Goal: Use online tool/utility: Utilize a website feature to perform a specific function

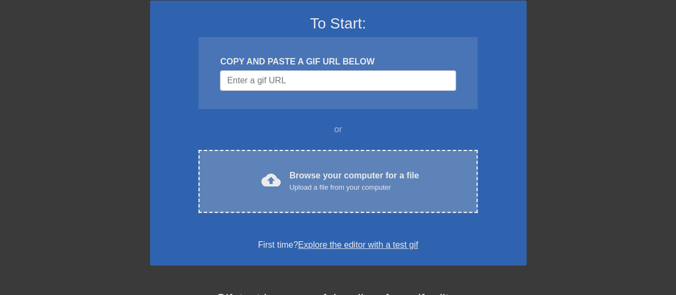
scroll to position [108, 0]
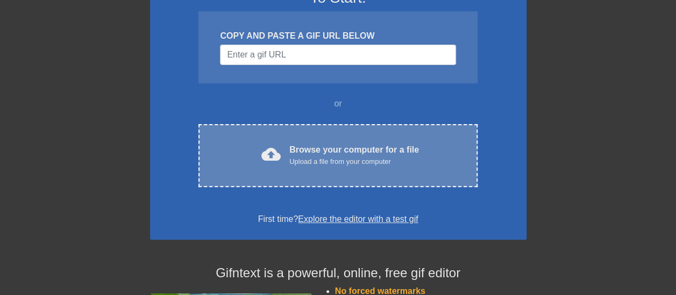
click at [337, 139] on div "cloud_upload Browse your computer for a file Upload a file from your computer C…" at bounding box center [338, 155] width 279 height 63
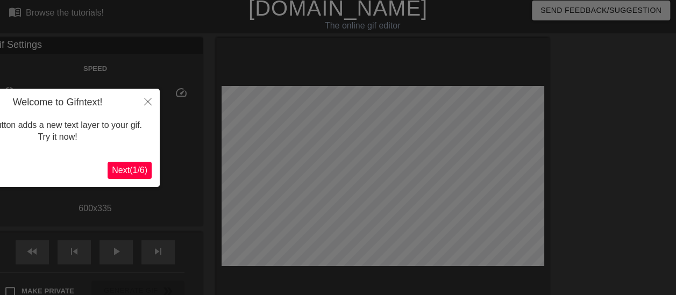
scroll to position [0, 0]
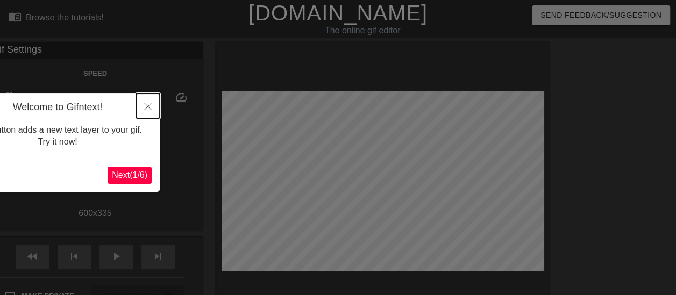
click at [147, 101] on button "Close" at bounding box center [148, 106] width 24 height 25
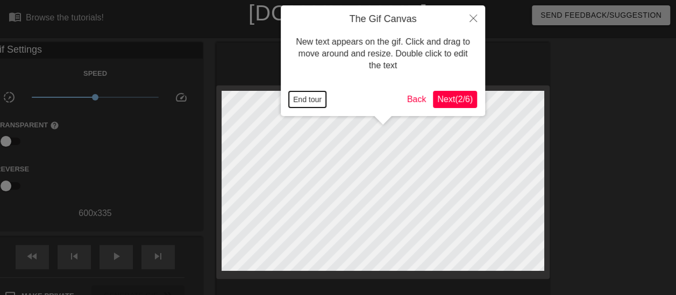
click at [311, 101] on button "End tour" at bounding box center [307, 99] width 37 height 16
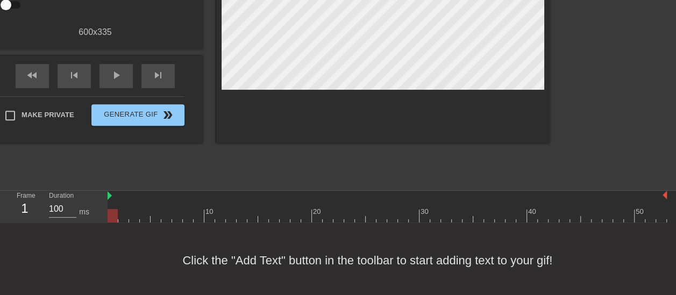
scroll to position [184, 0]
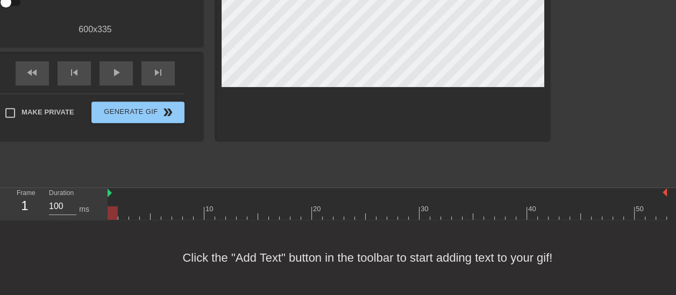
drag, startPoint x: 112, startPoint y: 217, endPoint x: 81, endPoint y: 218, distance: 30.7
click at [81, 218] on div "Frame 1 Duration 100 ms 10 20 30 40 50" at bounding box center [338, 204] width 676 height 32
click at [112, 217] on div at bounding box center [113, 213] width 10 height 13
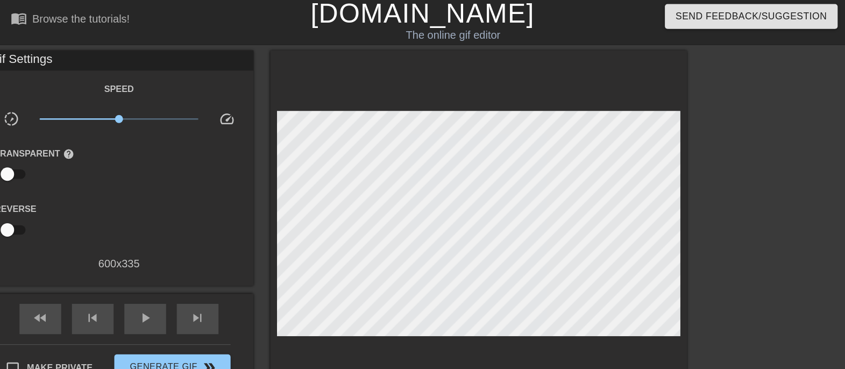
scroll to position [0, 0]
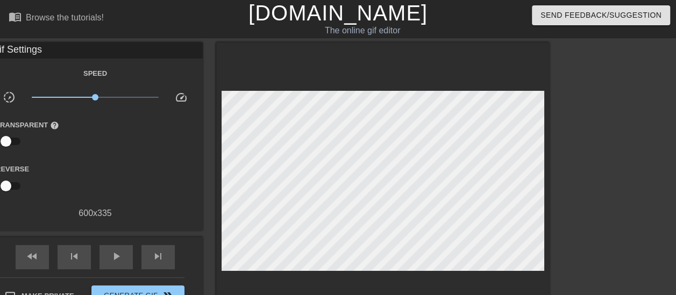
drag, startPoint x: 112, startPoint y: 107, endPoint x: 109, endPoint y: 97, distance: 9.5
drag, startPoint x: 474, startPoint y: 76, endPoint x: 570, endPoint y: 123, distance: 107.6
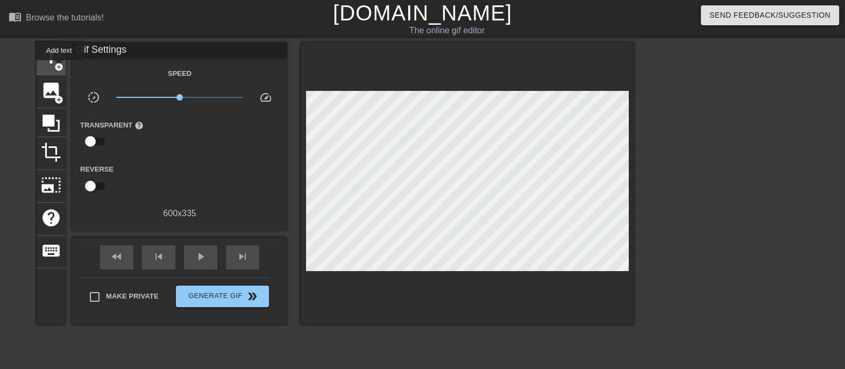
click at [59, 68] on span "add_circle" at bounding box center [58, 66] width 9 height 9
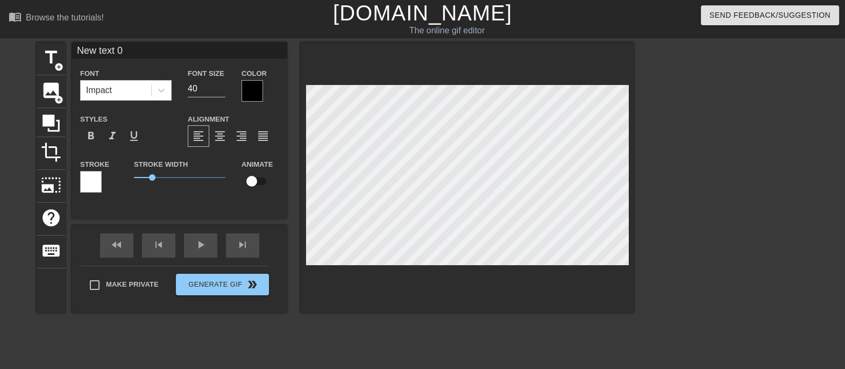
scroll to position [1, 3]
type input "W"
type textarea "W"
type input "Wh"
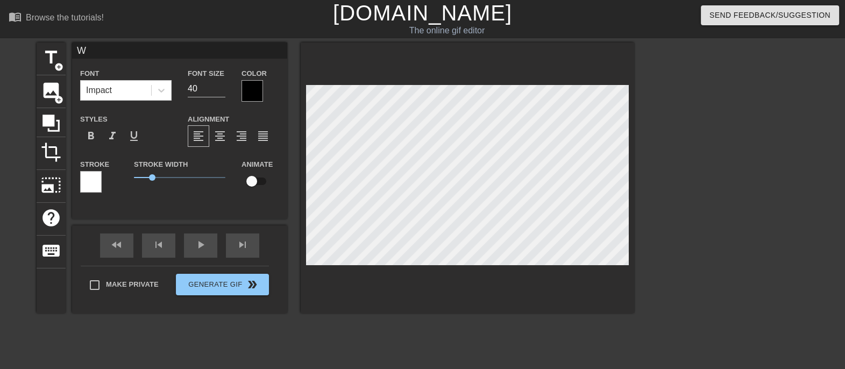
type textarea "Wh"
type input "Who"
type textarea "Who"
type input "Whol"
type textarea "Whol"
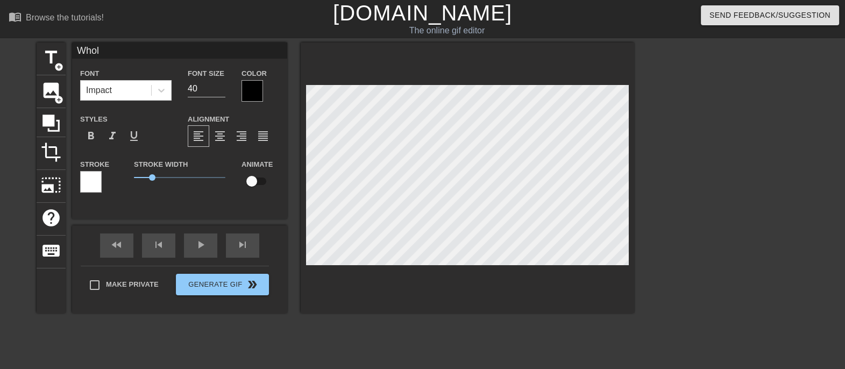
type input "Whole"
type textarea "Whole"
type input "Whole"
type textarea "Whole"
type input "Whole F"
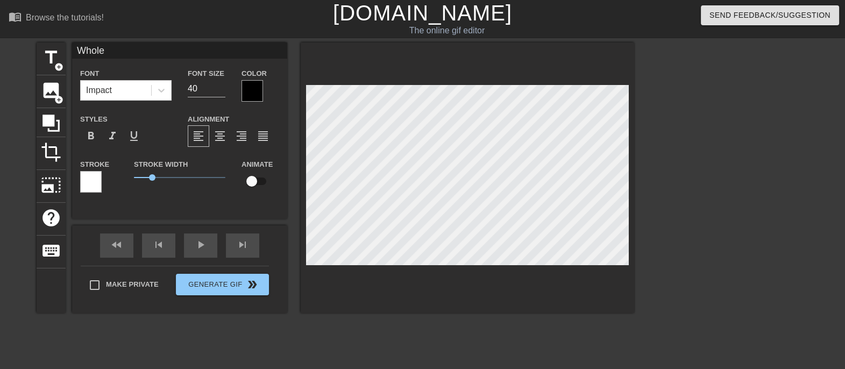
type textarea "Whole F"
type input "Whole Fo"
type textarea "Whole Fo"
type input "Whole Foo"
type textarea "Whole Foo"
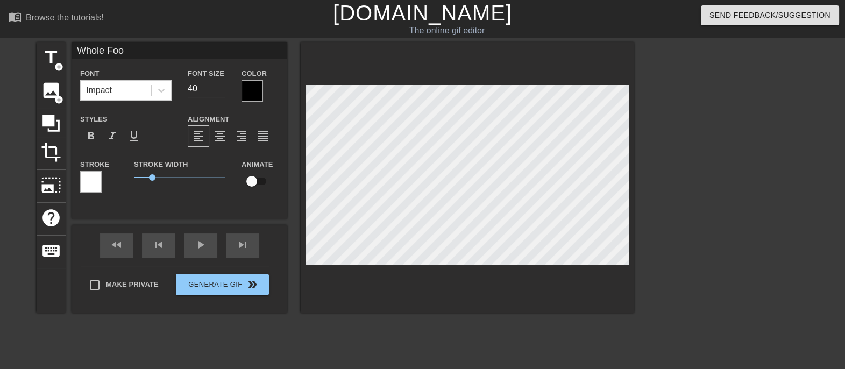
type input "Whole Food"
type textarea "Whole Food"
type input "Whole Foods"
type textarea "Whole Foods"
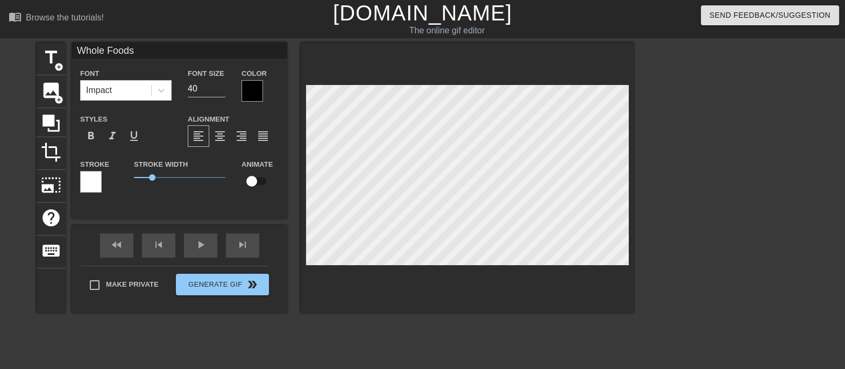
click at [251, 88] on div at bounding box center [253, 91] width 22 height 22
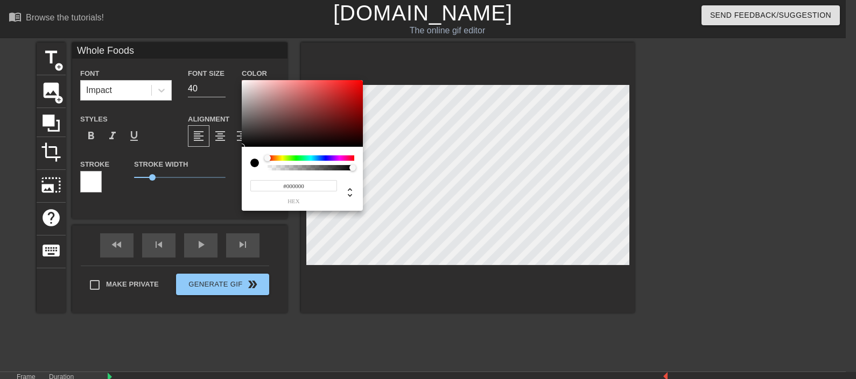
type input "0"
drag, startPoint x: 354, startPoint y: 170, endPoint x: 406, endPoint y: 165, distance: 52.4
click at [406, 165] on div "0 r 0 g 0 b 1 a" at bounding box center [428, 189] width 856 height 379
drag, startPoint x: 266, startPoint y: 155, endPoint x: 298, endPoint y: 170, distance: 35.1
click at [237, 153] on div "0 r 0 g 0 b 1 a" at bounding box center [428, 189] width 856 height 379
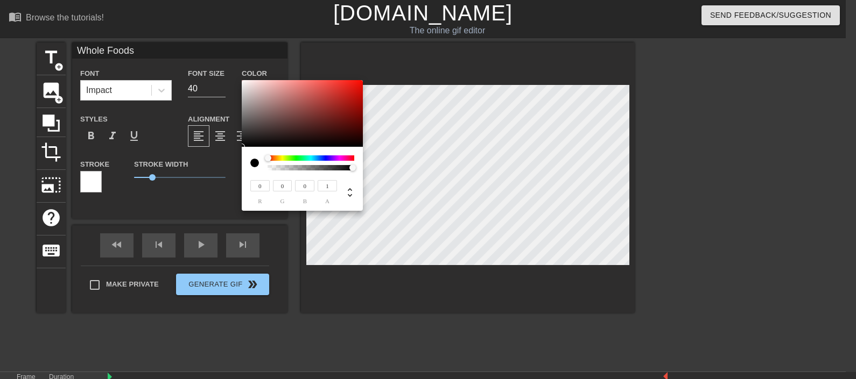
click at [250, 162] on div at bounding box center [254, 163] width 9 height 9
type input "1"
drag, startPoint x: 353, startPoint y: 167, endPoint x: 379, endPoint y: 170, distance: 26.6
click at [379, 170] on div "0 r 0 g 0 b 1 a" at bounding box center [428, 189] width 856 height 379
click at [261, 161] on div at bounding box center [258, 163] width 17 height 15
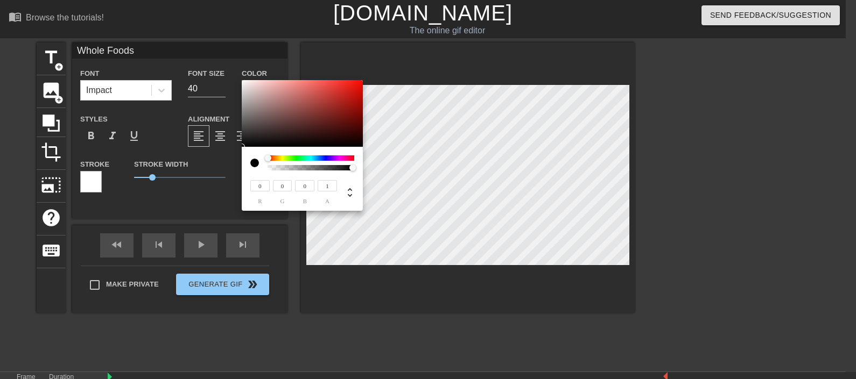
click at [255, 161] on div at bounding box center [254, 163] width 9 height 9
click at [349, 189] on icon at bounding box center [350, 192] width 4 height 9
type input "2"
type input "0%"
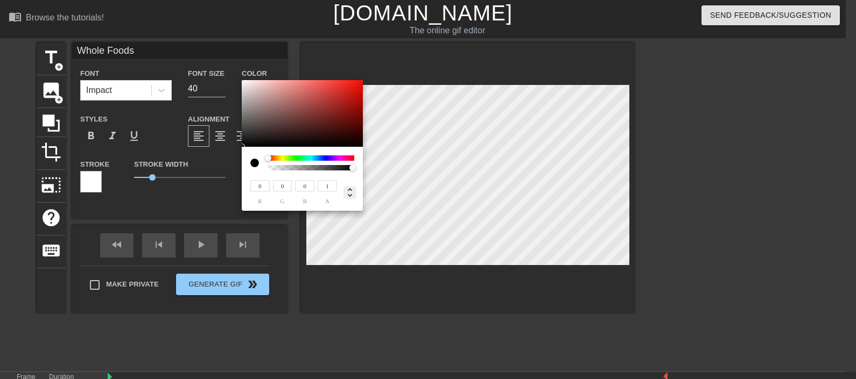
type input "0%"
click at [350, 187] on icon at bounding box center [349, 192] width 13 height 13
click at [350, 177] on div "#000000 hex" at bounding box center [302, 188] width 104 height 34
click at [349, 186] on div at bounding box center [346, 192] width 19 height 13
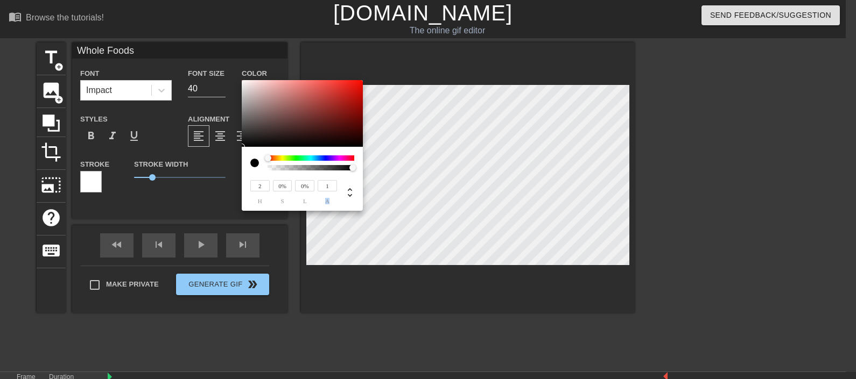
click at [349, 185] on div at bounding box center [345, 191] width 17 height 25
drag, startPoint x: 349, startPoint y: 185, endPoint x: 349, endPoint y: 194, distance: 8.6
click at [349, 194] on icon at bounding box center [349, 192] width 13 height 13
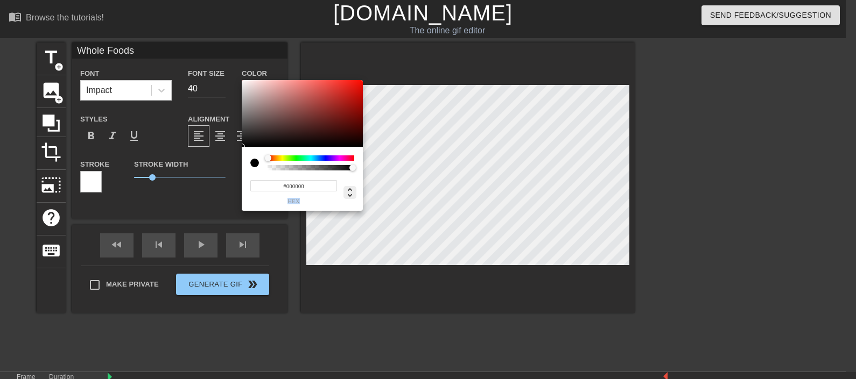
click at [350, 194] on icon at bounding box center [349, 192] width 13 height 13
type input "2"
type input "0%"
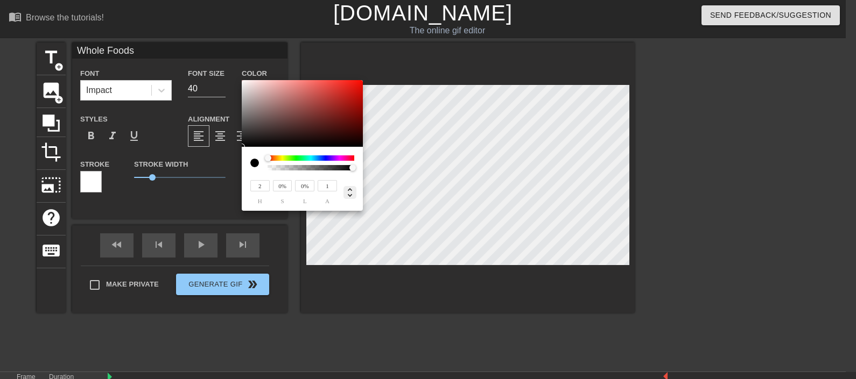
click at [352, 189] on icon at bounding box center [349, 192] width 13 height 13
type input "2"
type input "0%"
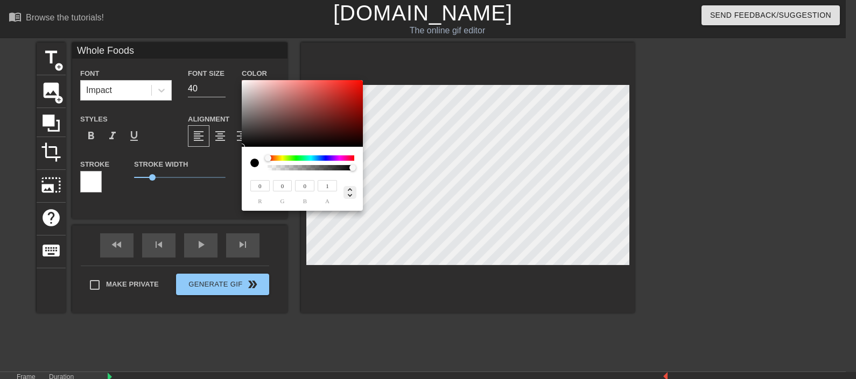
type input "0%"
click at [352, 199] on icon at bounding box center [349, 192] width 13 height 13
click at [354, 191] on icon at bounding box center [349, 192] width 13 height 13
type input "0"
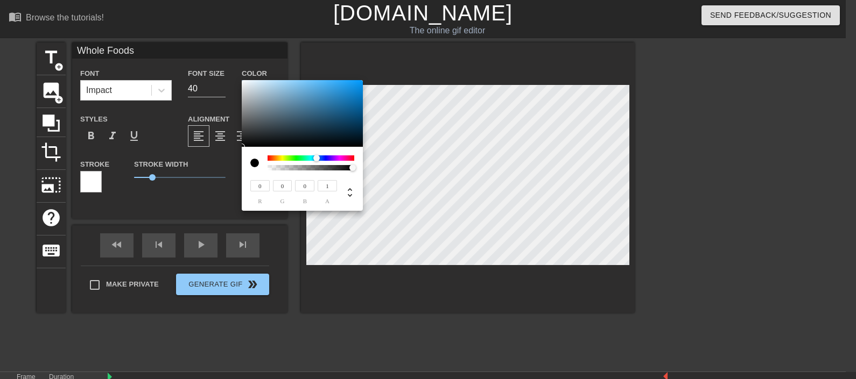
drag, startPoint x: 268, startPoint y: 156, endPoint x: 316, endPoint y: 153, distance: 48.5
click at [316, 153] on div "0 r 0 g 0 b 1 a" at bounding box center [302, 179] width 121 height 64
type input "0.57"
drag, startPoint x: 354, startPoint y: 169, endPoint x: 317, endPoint y: 170, distance: 36.6
click at [317, 170] on div at bounding box center [318, 168] width 6 height 6
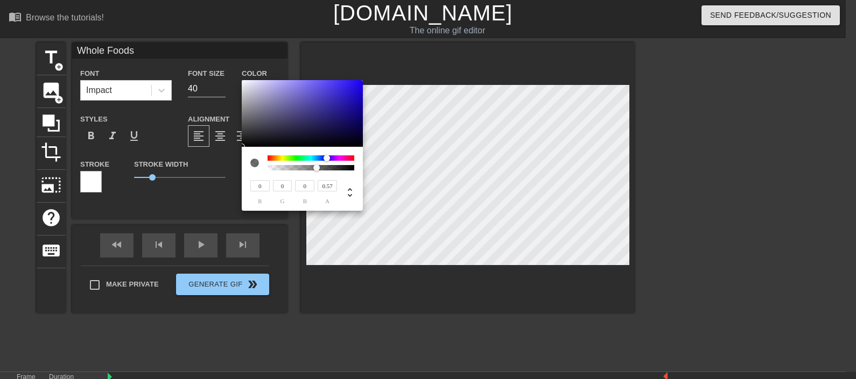
drag, startPoint x: 315, startPoint y: 156, endPoint x: 326, endPoint y: 156, distance: 10.8
click at [326, 156] on div at bounding box center [326, 158] width 6 height 6
click at [326, 156] on div at bounding box center [325, 158] width 6 height 6
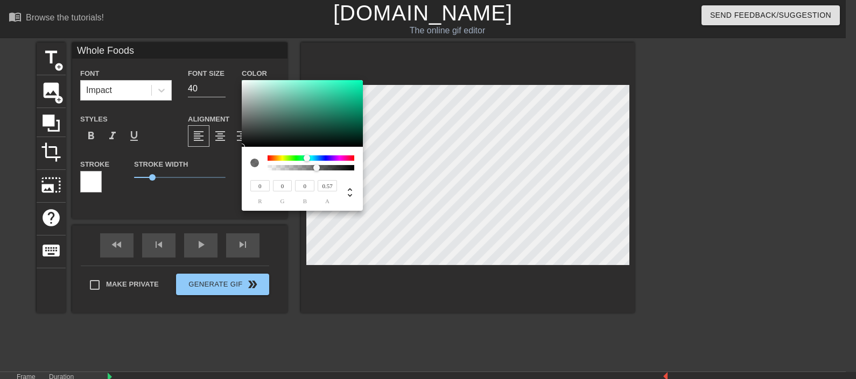
click at [307, 156] on div at bounding box center [310, 158] width 87 height 5
type input "210"
type input "232"
type input "226"
type input "213"
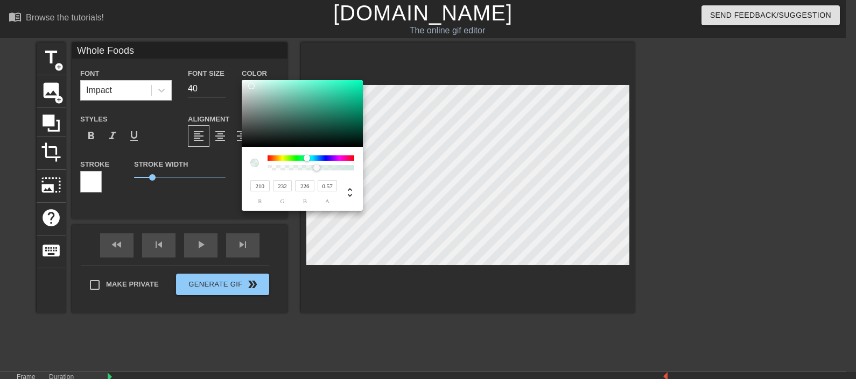
type input "227"
type input "226"
type input "238"
type input "235"
drag, startPoint x: 251, startPoint y: 86, endPoint x: 245, endPoint y: 83, distance: 7.2
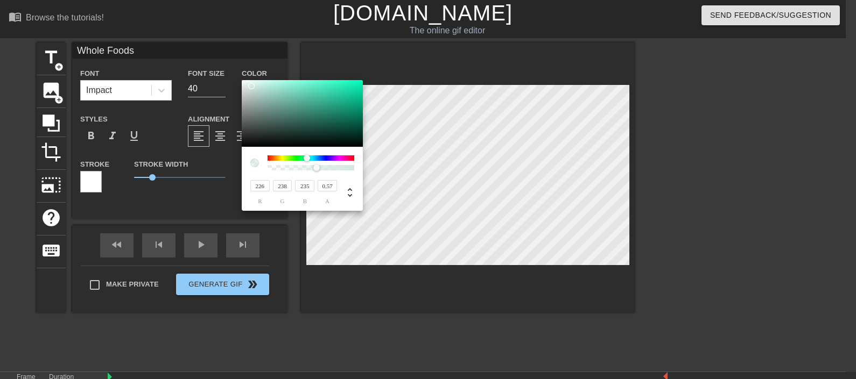
click at [246, 84] on div at bounding box center [302, 113] width 121 height 67
type input "230"
type input "236"
type input "238"
type input "244"
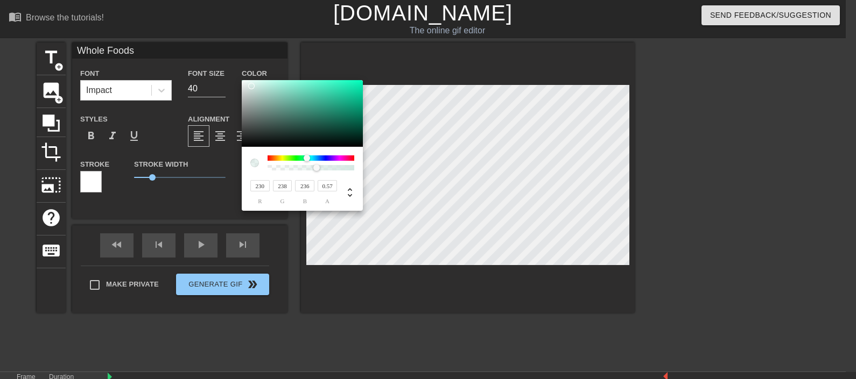
type input "243"
type input "25"
type input "208"
type input "250"
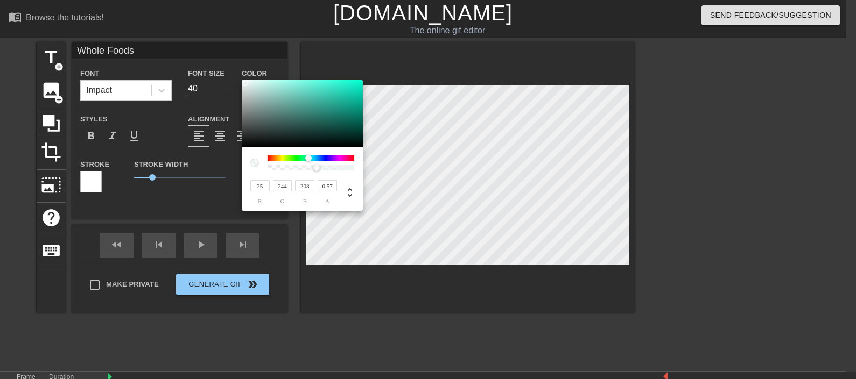
type input "250"
drag, startPoint x: 245, startPoint y: 83, endPoint x: 232, endPoint y: 81, distance: 12.5
click at [232, 81] on div "250 r 250 g 250 b 0.57 a" at bounding box center [428, 189] width 856 height 379
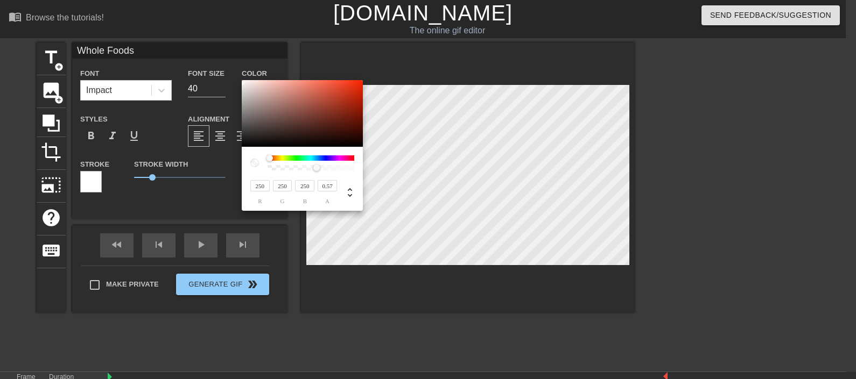
drag, startPoint x: 309, startPoint y: 157, endPoint x: 245, endPoint y: 152, distance: 64.8
click at [245, 152] on div "250 r 250 g 250 b 0.57 a" at bounding box center [302, 179] width 121 height 64
type input "172"
type input "162"
type input "161"
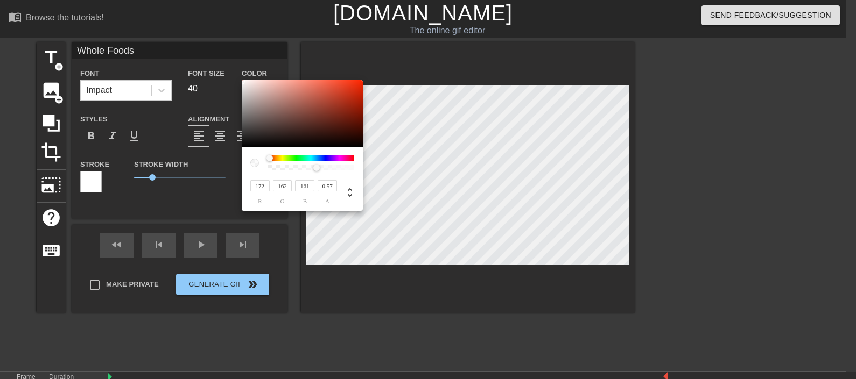
type input "180"
type input "172"
type input "205"
type input "21"
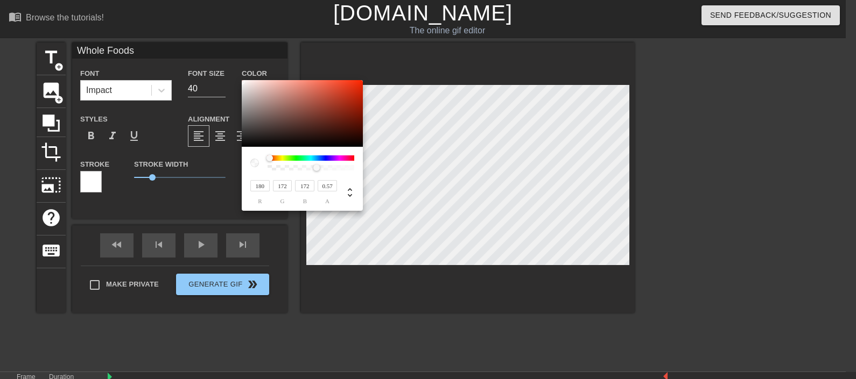
type input "21"
type input "220"
type input "244"
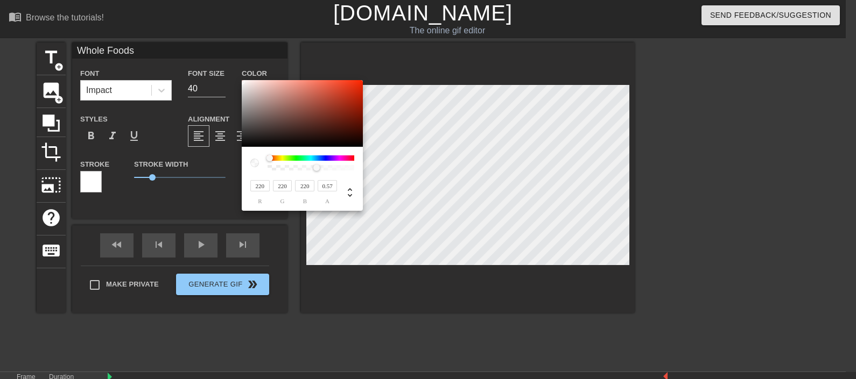
type input "244"
type input "250"
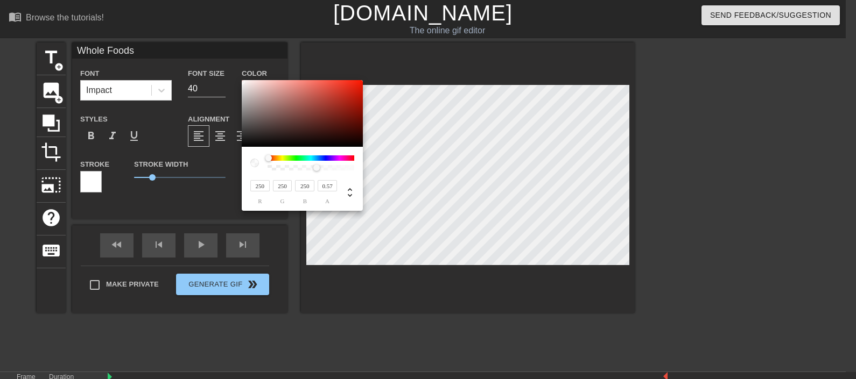
type input "255"
type input "253"
type input "247"
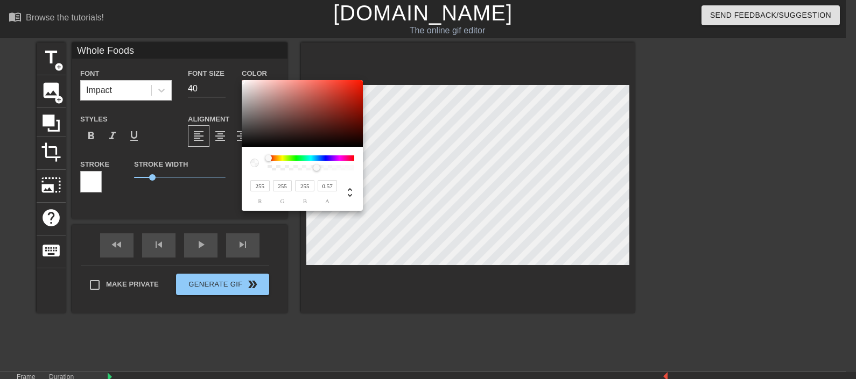
type input "247"
type input "240"
type input "244"
type input "232"
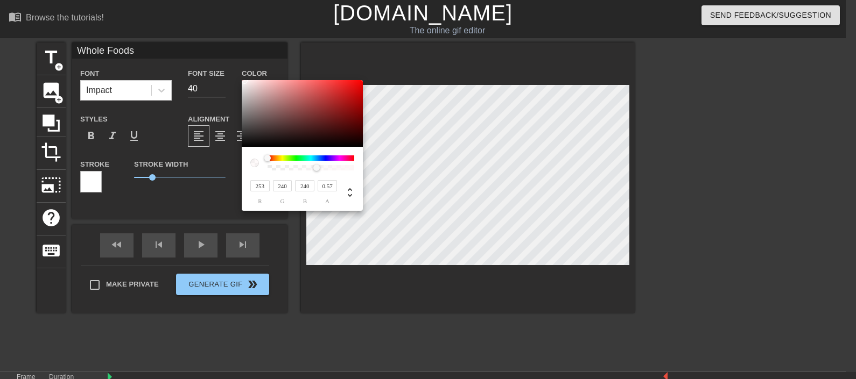
type input "232"
type input "229"
type input "240"
type input "225"
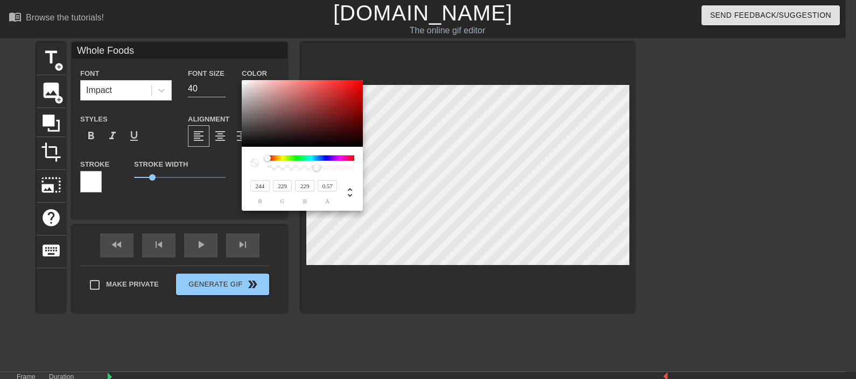
type input "225"
type input "222"
type input "244"
type input "228"
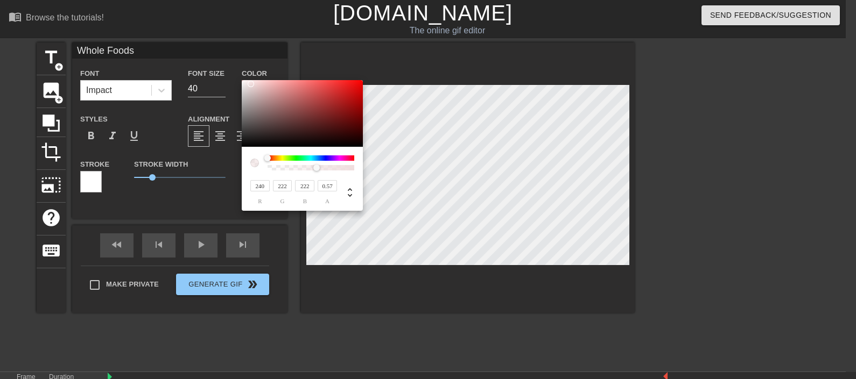
type input "228"
type input "250"
type input "238"
type input "255"
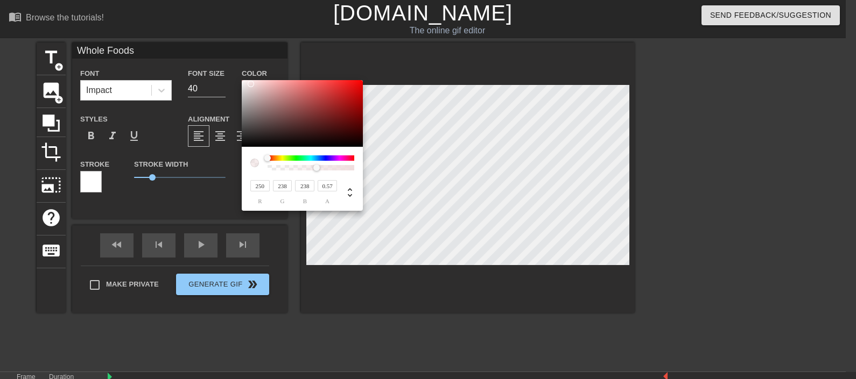
type input "246"
type input "248"
type input "27"
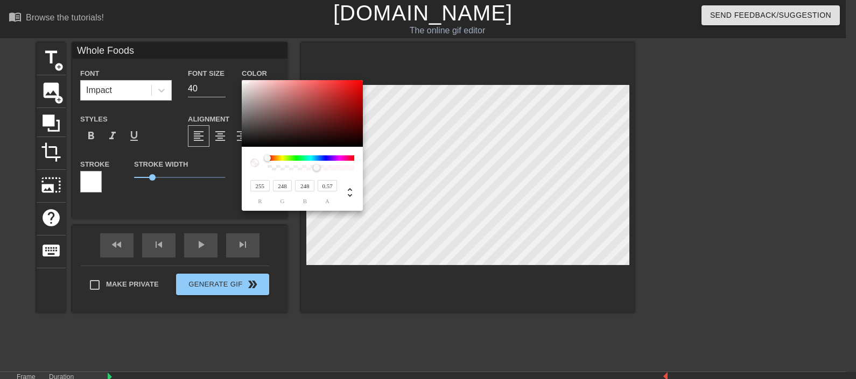
type input "27"
type input "255"
type input "253"
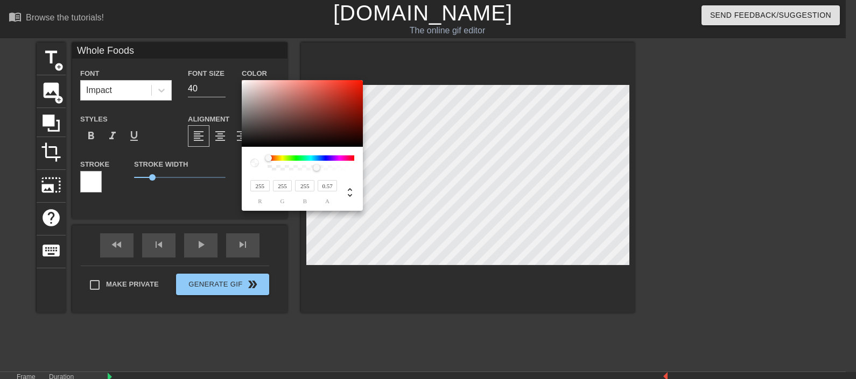
type input "253"
type input "149"
type input "139"
type input "244"
type input "239"
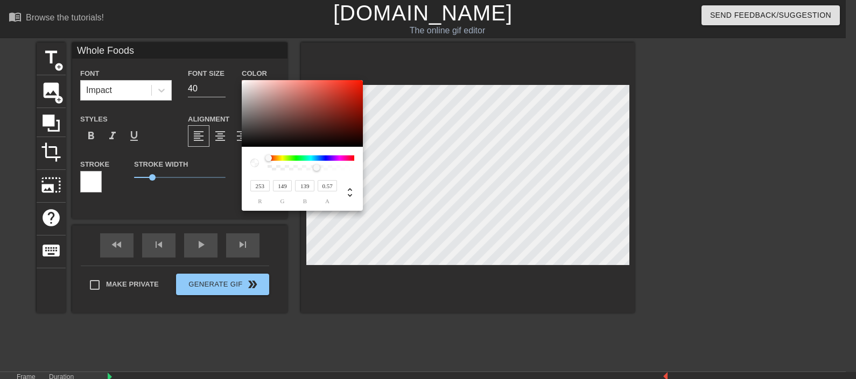
type input "239"
type input "240"
type input "228"
type input "232"
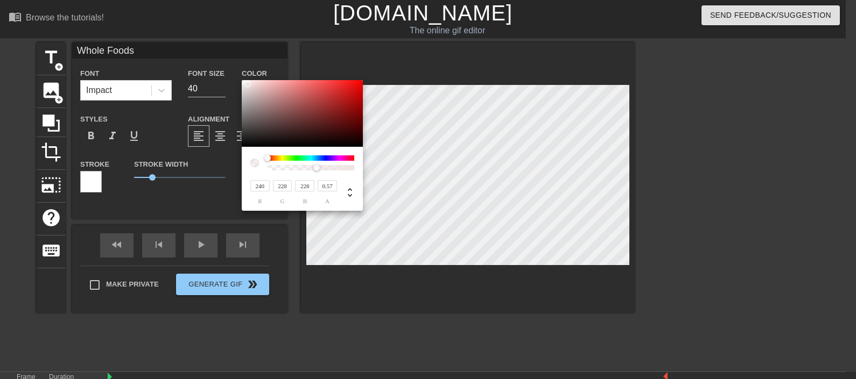
type input "232"
type input "234"
type input "25"
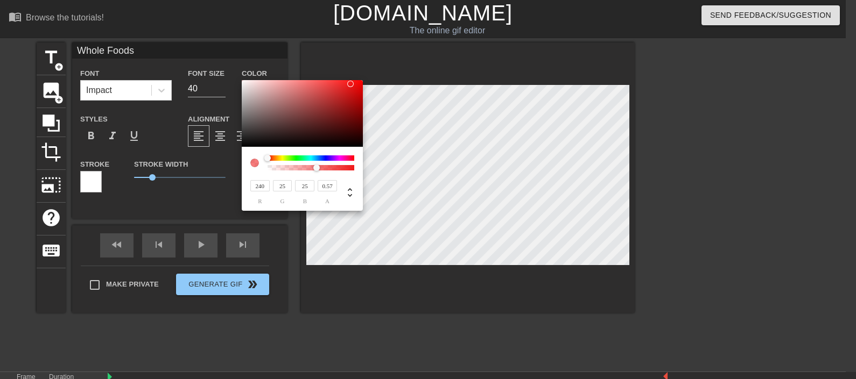
type input "232"
type input "24"
type input "213"
type input "22"
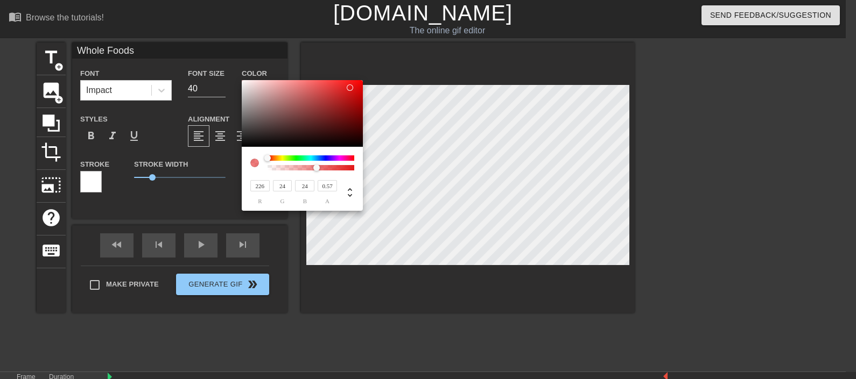
type input "22"
type input "201"
type input "197"
type input "194"
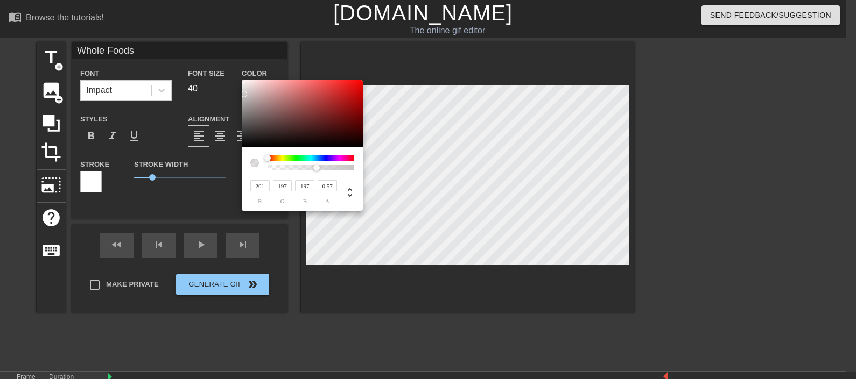
type input "194"
type input "186"
type input "205"
type input "184"
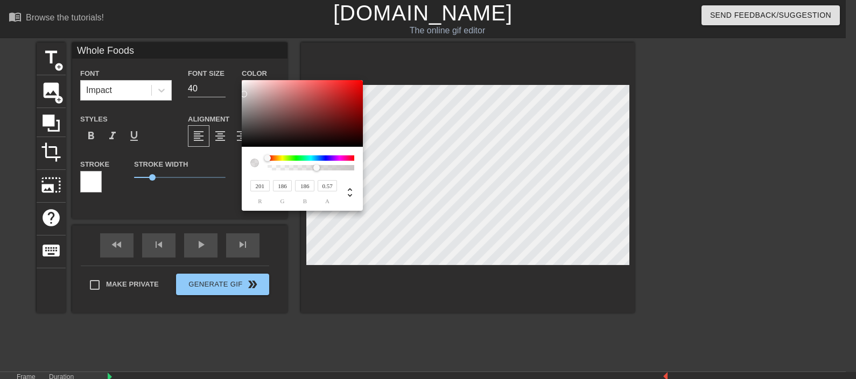
type input "184"
type input "211"
type input "187"
type input "220"
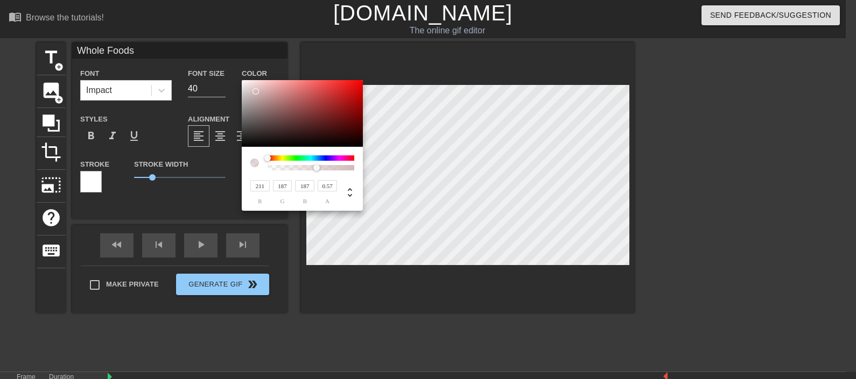
type input "194"
type input "196"
type input "232"
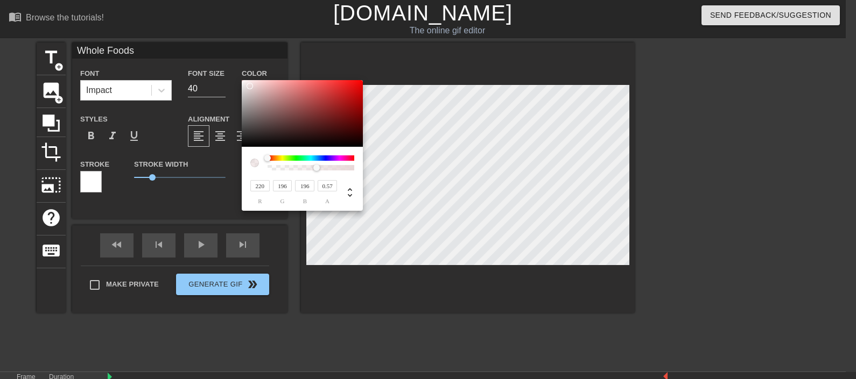
type input "216"
type input "221"
type input "224"
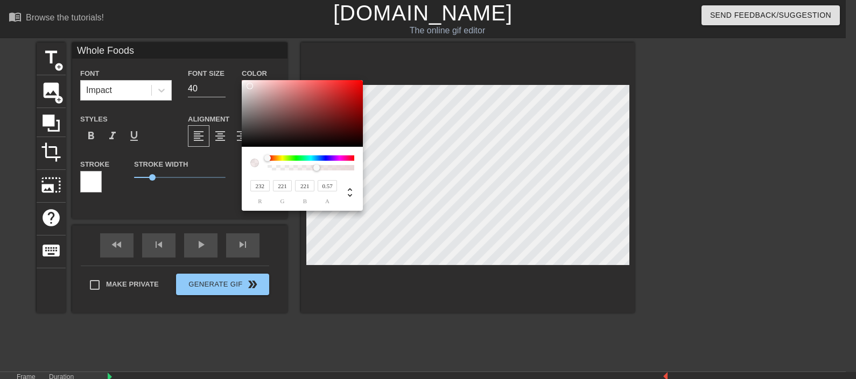
type input "224"
type input "226"
type input "24"
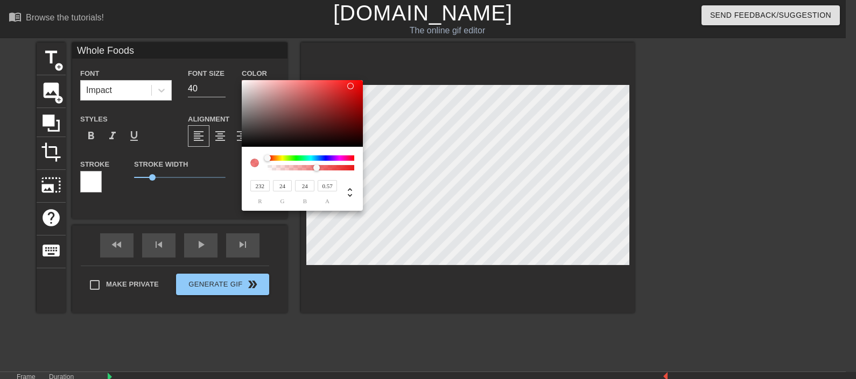
type input "227"
type input "224"
type input "244"
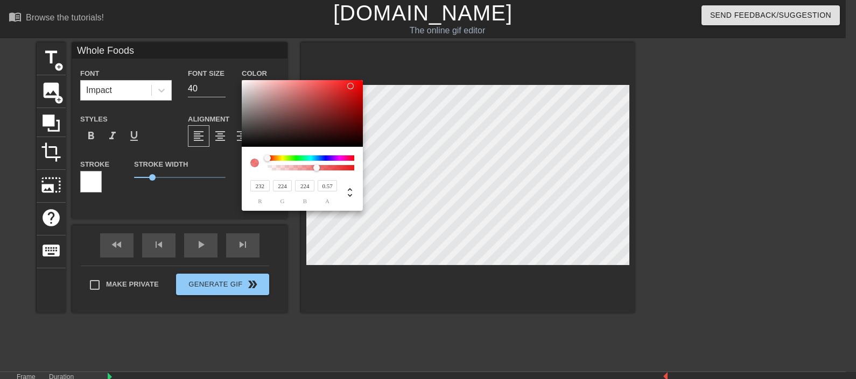
type input "232"
type input "250"
type input "238"
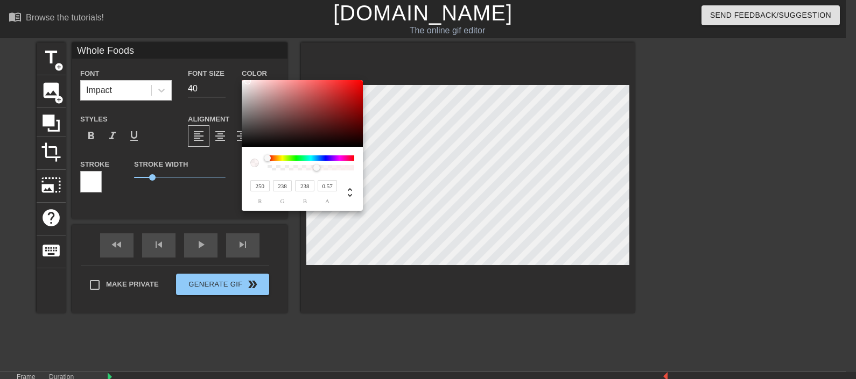
type input "242"
type input "244"
type input "26"
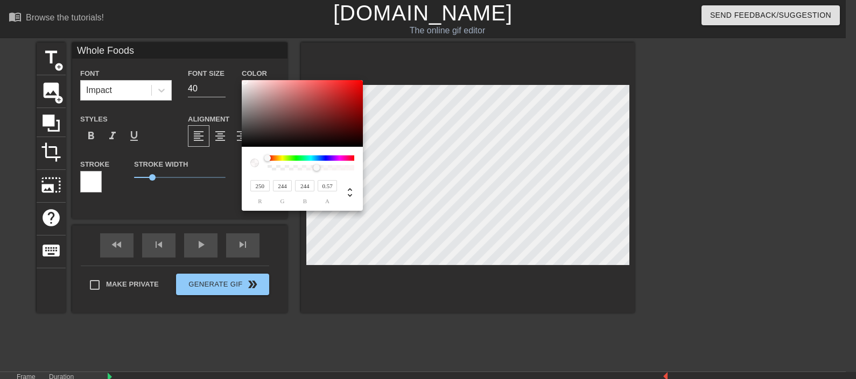
type input "26"
type input "250"
type input "245"
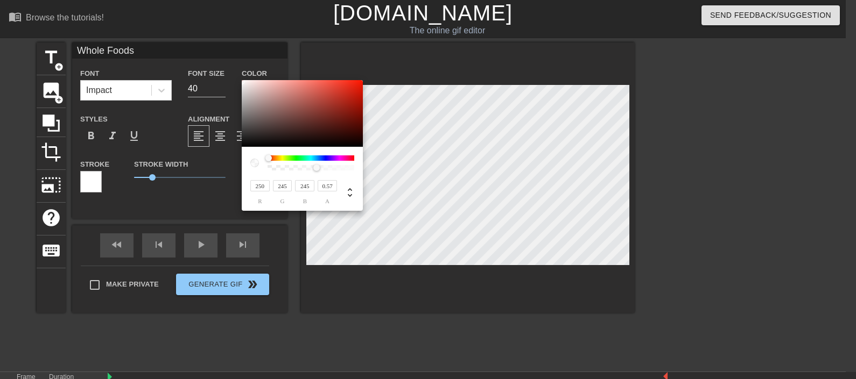
type input "242"
type input "244"
type input "250"
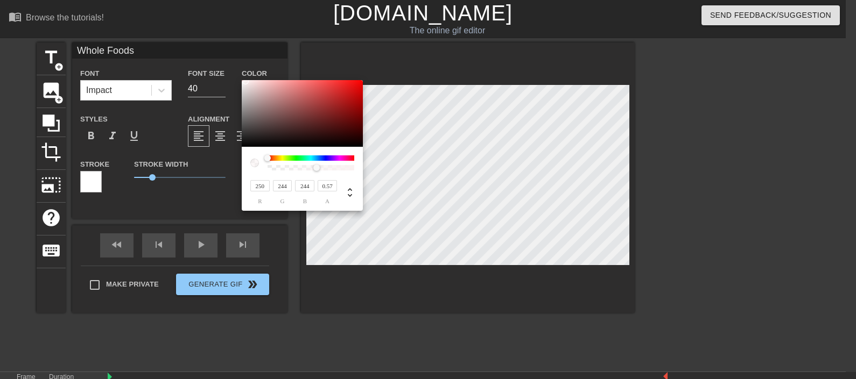
type input "250"
drag, startPoint x: 250, startPoint y: 100, endPoint x: 239, endPoint y: 81, distance: 21.0
click at [239, 81] on div "250 r 250 g 250 b 0.57 a" at bounding box center [428, 189] width 856 height 379
type input "1"
drag, startPoint x: 319, startPoint y: 165, endPoint x: 406, endPoint y: 164, distance: 87.2
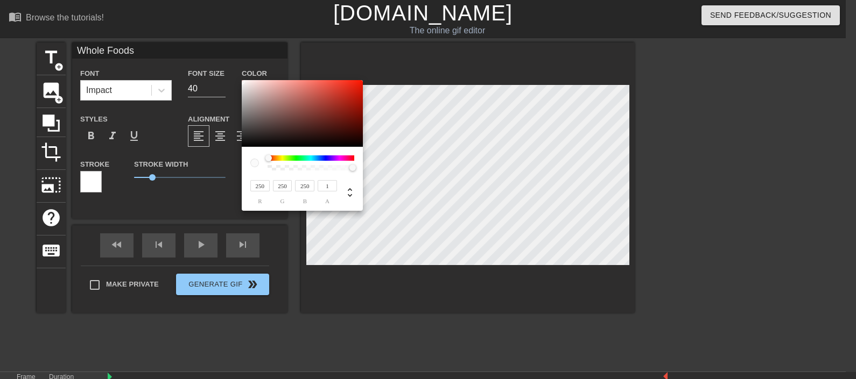
click at [406, 164] on div "250 r 250 g 250 b 1 a" at bounding box center [428, 189] width 856 height 379
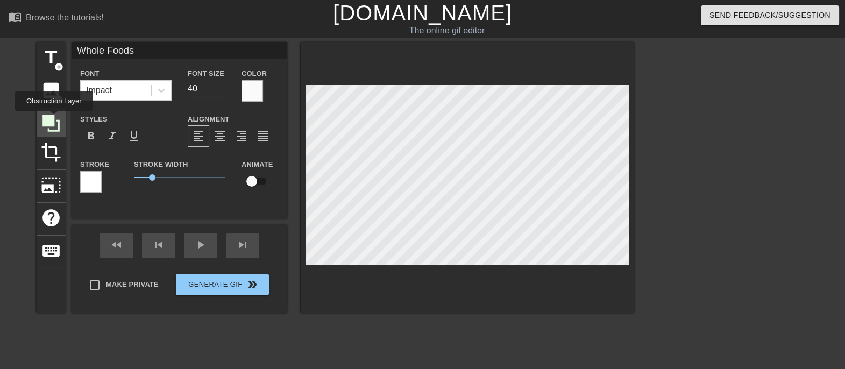
click at [54, 118] on icon at bounding box center [51, 123] width 17 height 17
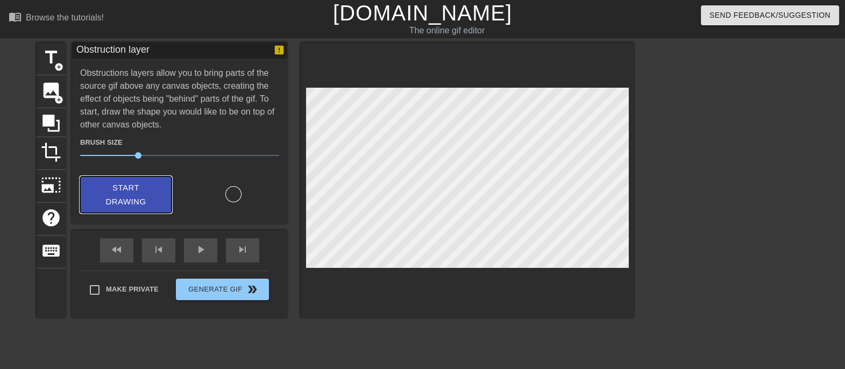
click at [149, 188] on span "Start Drawing" at bounding box center [126, 195] width 66 height 29
click at [51, 119] on icon at bounding box center [51, 123] width 17 height 17
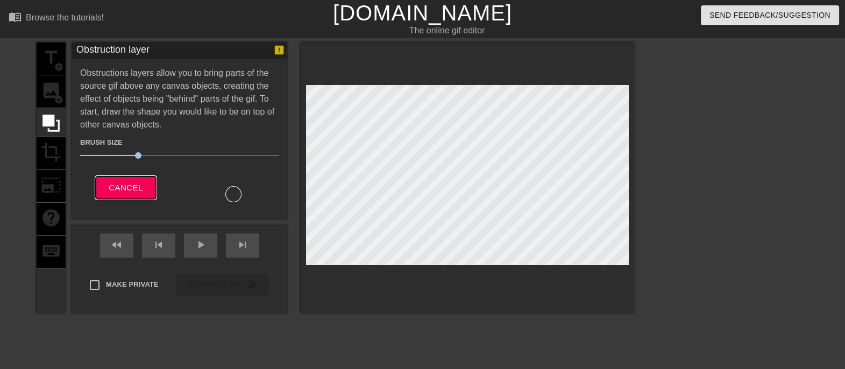
click at [133, 184] on span "Cancel" at bounding box center [126, 188] width 34 height 14
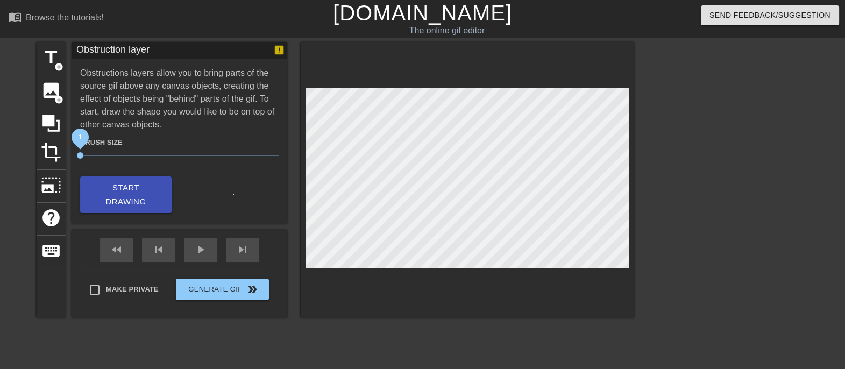
drag, startPoint x: 142, startPoint y: 153, endPoint x: 73, endPoint y: 155, distance: 69.4
click at [73, 155] on div "Brush Size 1" at bounding box center [179, 151] width 215 height 30
click at [259, 191] on div at bounding box center [234, 197] width 108 height 33
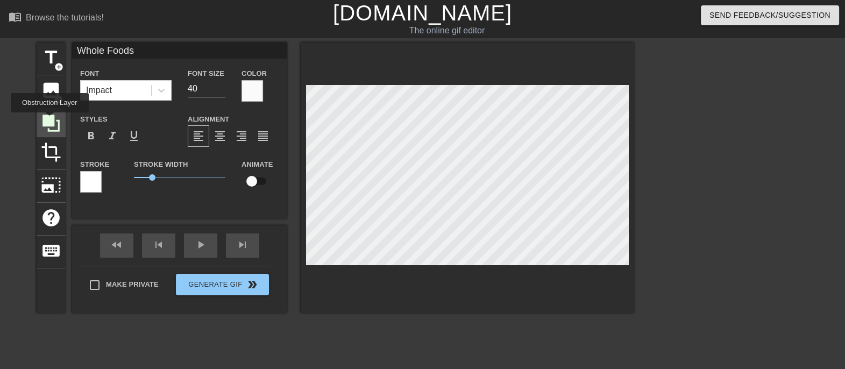
click at [50, 120] on icon at bounding box center [51, 123] width 17 height 17
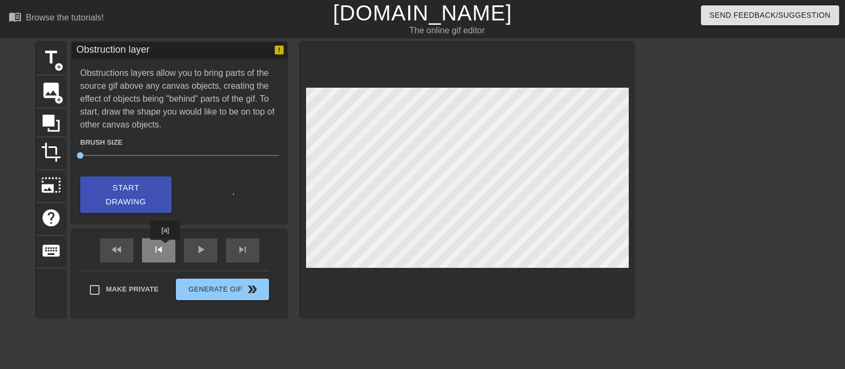
click at [165, 248] on div "skip_previous" at bounding box center [158, 250] width 33 height 24
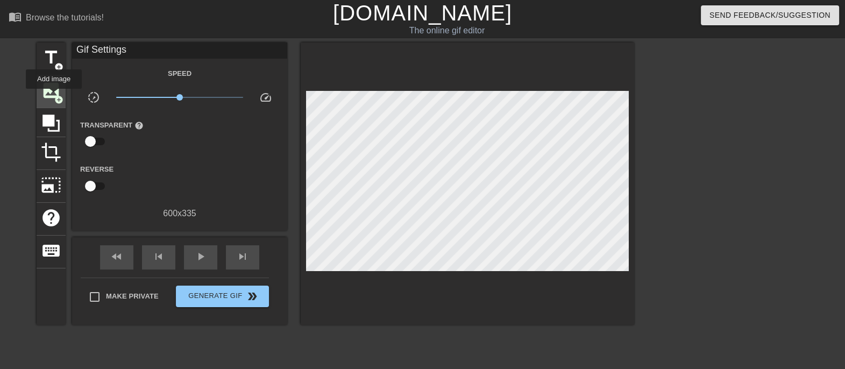
click at [54, 96] on span "add_circle" at bounding box center [58, 99] width 9 height 9
click at [56, 130] on icon at bounding box center [51, 123] width 17 height 17
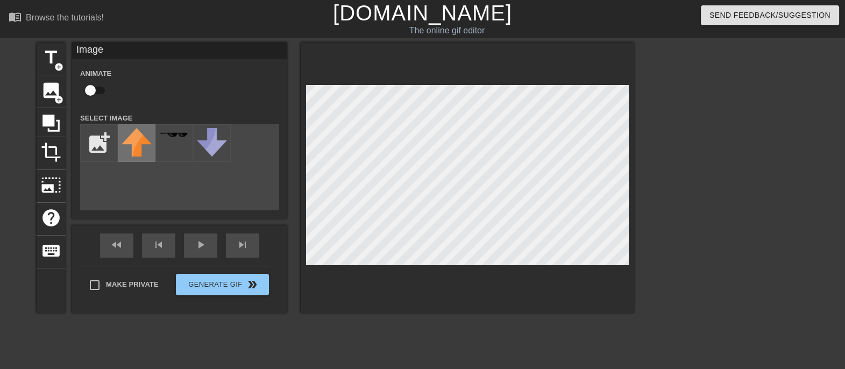
click at [133, 137] on img at bounding box center [137, 142] width 30 height 29
click at [86, 151] on input "file" at bounding box center [99, 143] width 37 height 37
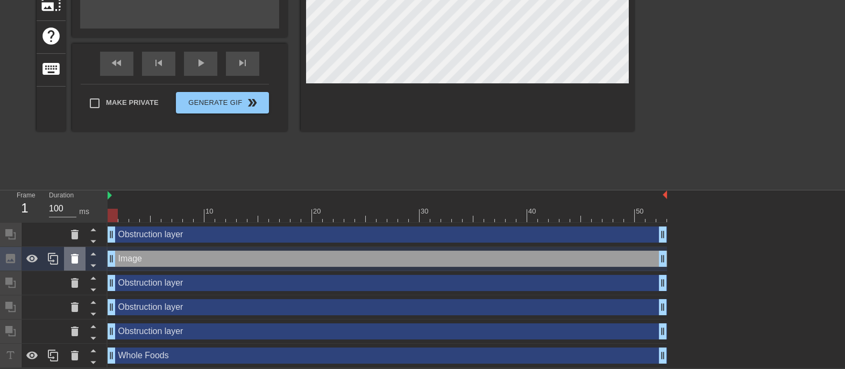
click at [73, 263] on icon at bounding box center [74, 258] width 13 height 13
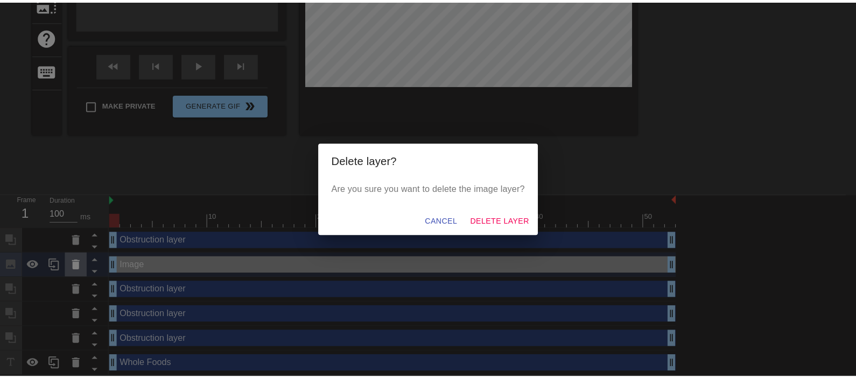
scroll to position [172, 0]
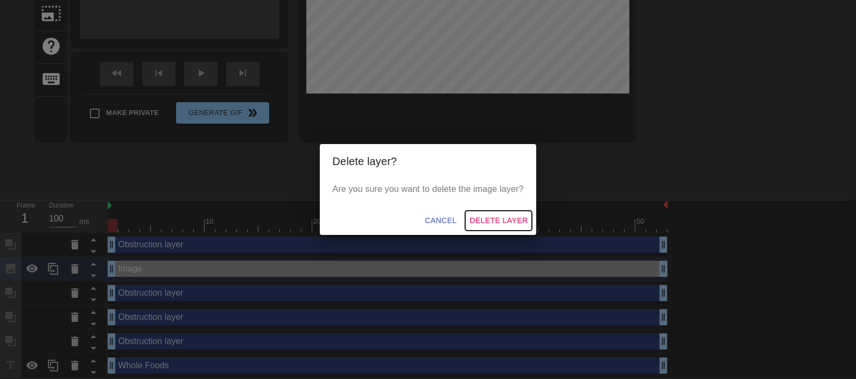
click at [496, 217] on span "Delete Layer" at bounding box center [498, 220] width 58 height 13
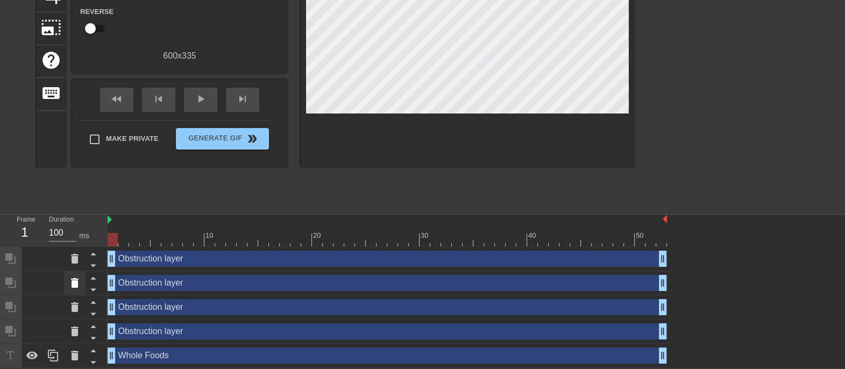
click at [78, 283] on icon at bounding box center [74, 283] width 13 height 13
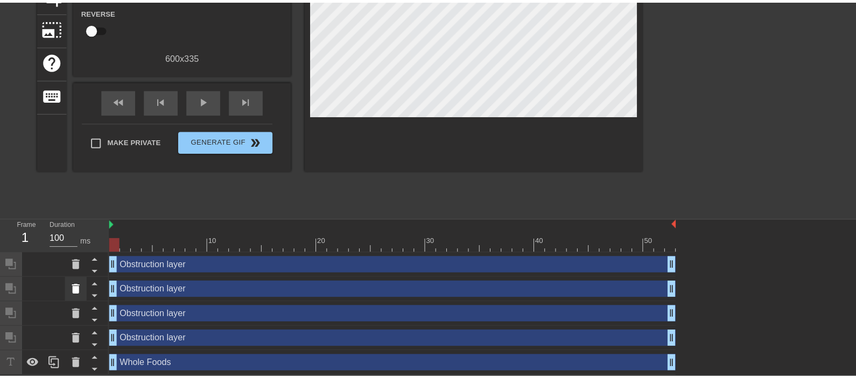
scroll to position [148, 0]
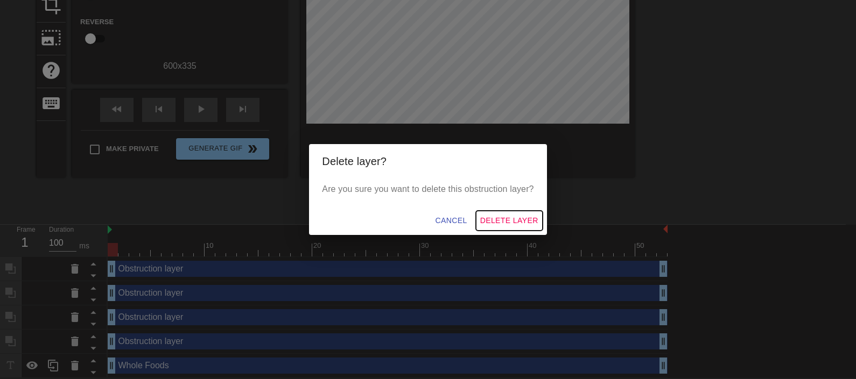
click at [519, 222] on span "Delete Layer" at bounding box center [509, 220] width 58 height 13
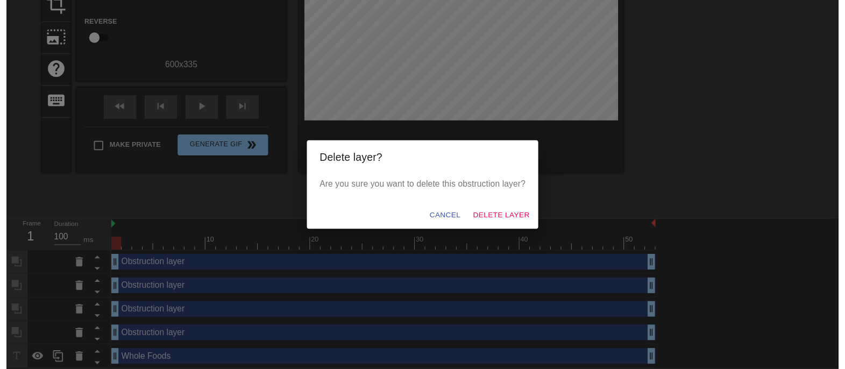
scroll to position [134, 0]
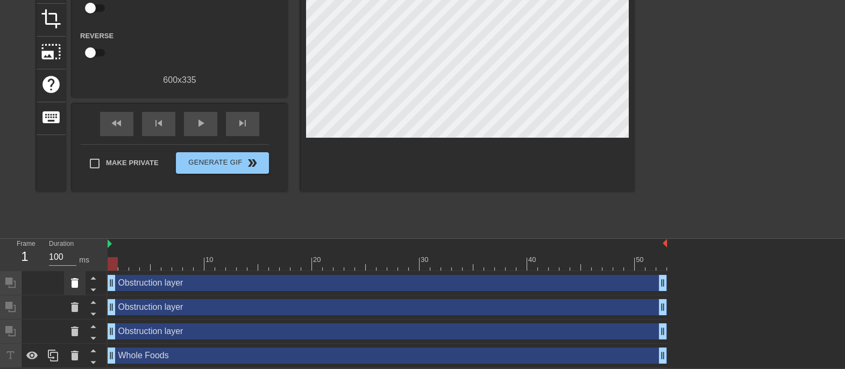
click at [80, 281] on icon at bounding box center [74, 283] width 13 height 13
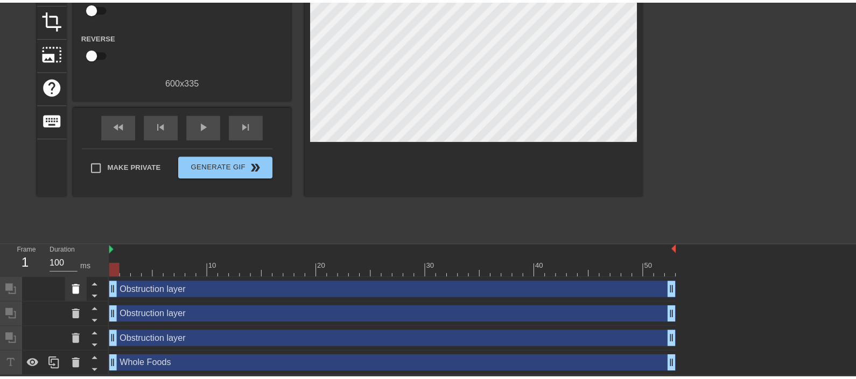
scroll to position [124, 0]
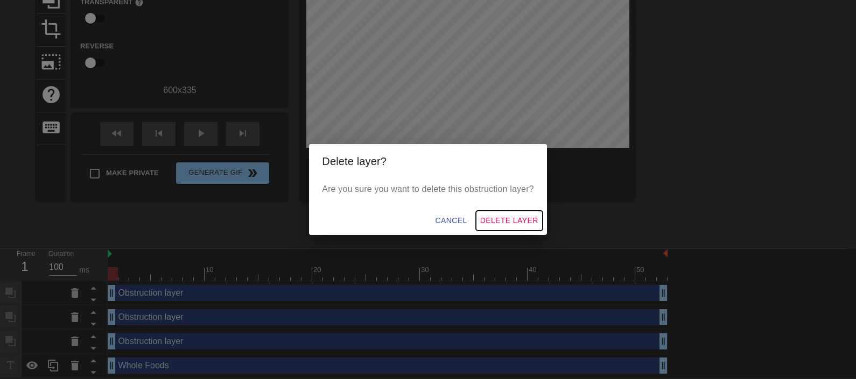
click at [515, 217] on span "Delete Layer" at bounding box center [509, 220] width 58 height 13
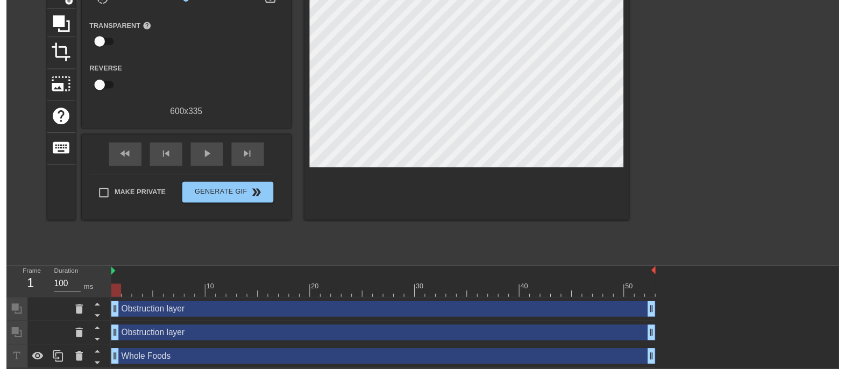
scroll to position [110, 0]
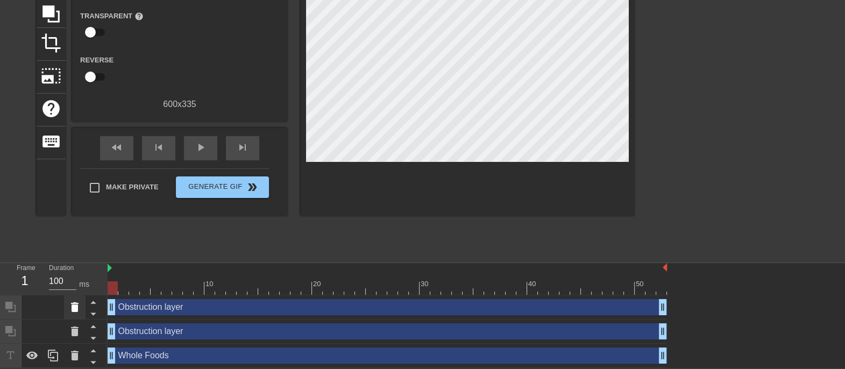
click at [76, 295] on icon at bounding box center [75, 307] width 8 height 10
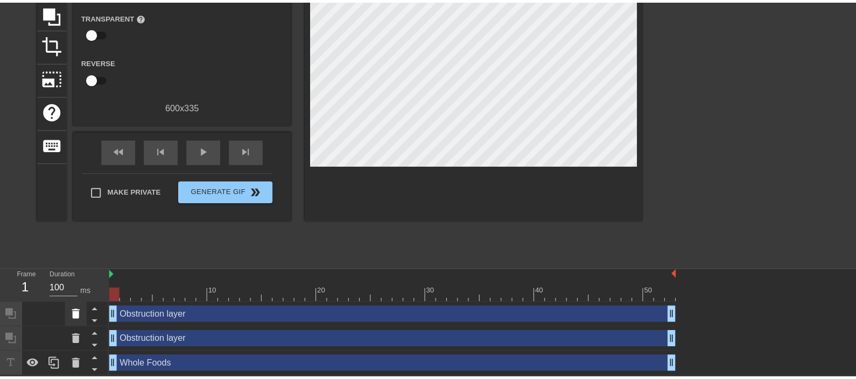
scroll to position [100, 0]
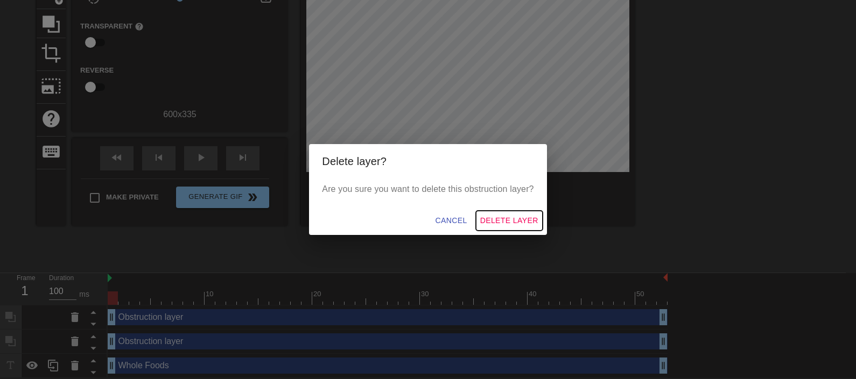
click at [515, 221] on span "Delete Layer" at bounding box center [509, 220] width 58 height 13
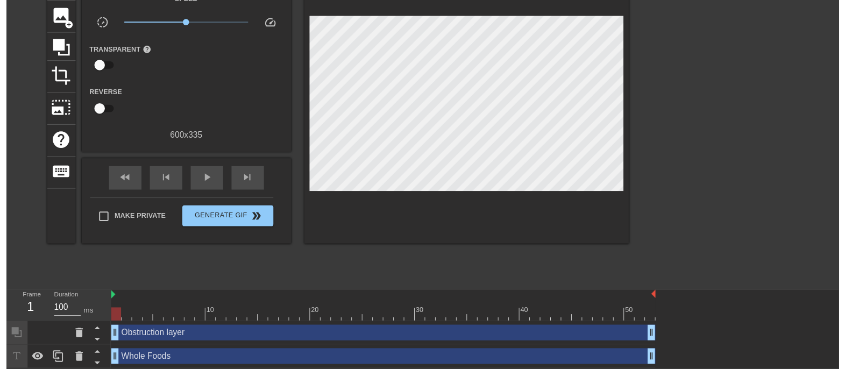
scroll to position [86, 0]
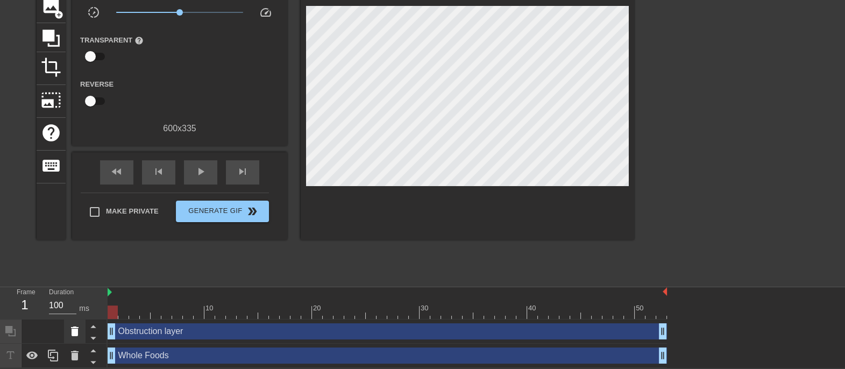
click at [80, 295] on icon at bounding box center [74, 331] width 13 height 13
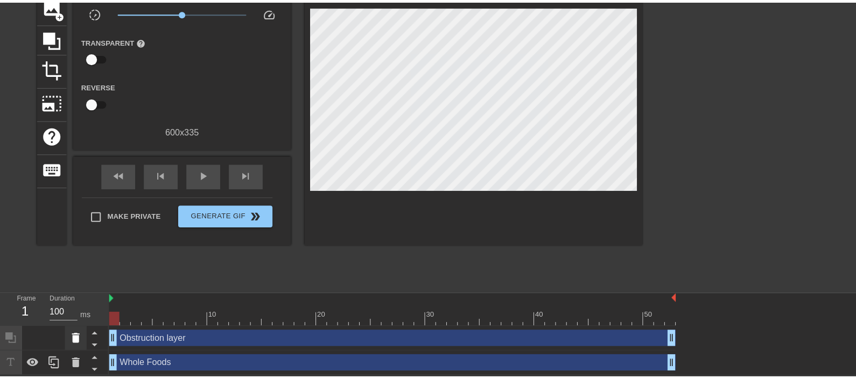
scroll to position [75, 0]
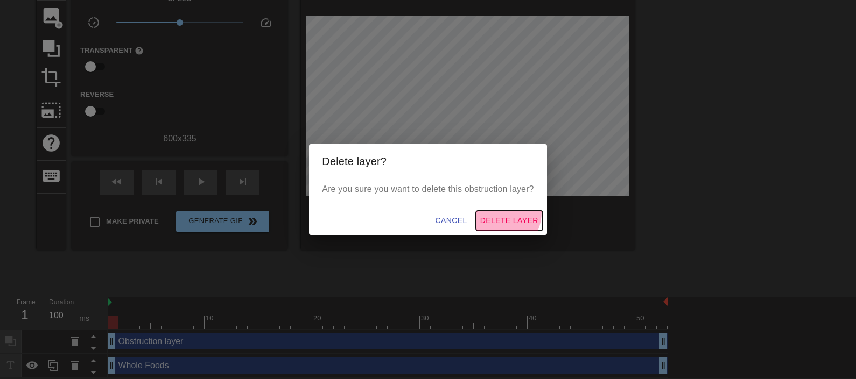
click at [500, 213] on button "Delete Layer" at bounding box center [509, 221] width 67 height 20
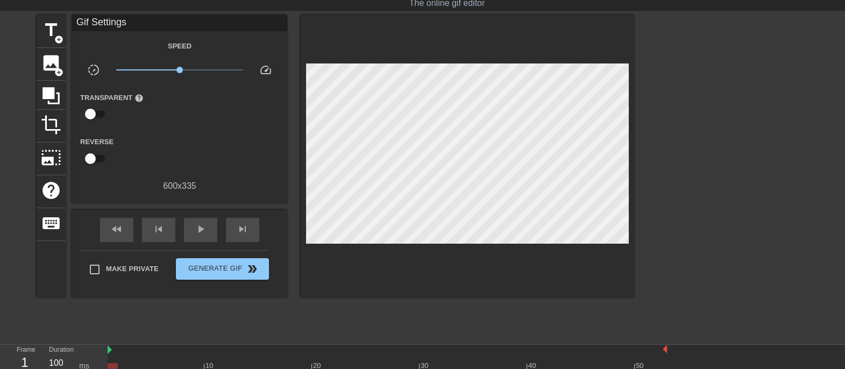
scroll to position [0, 0]
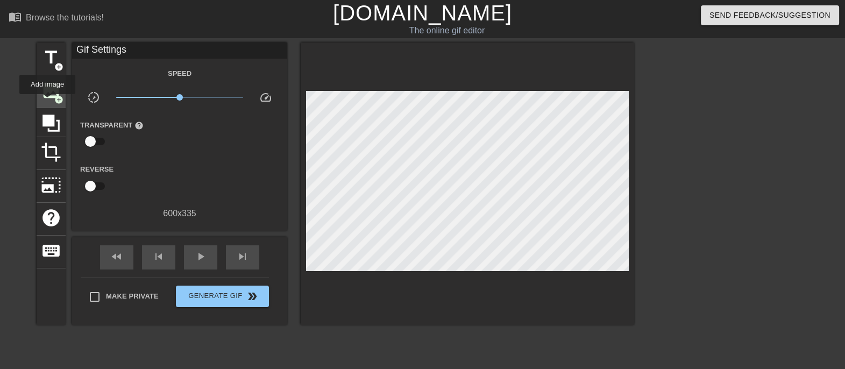
click at [47, 102] on div "image add_circle" at bounding box center [51, 91] width 29 height 33
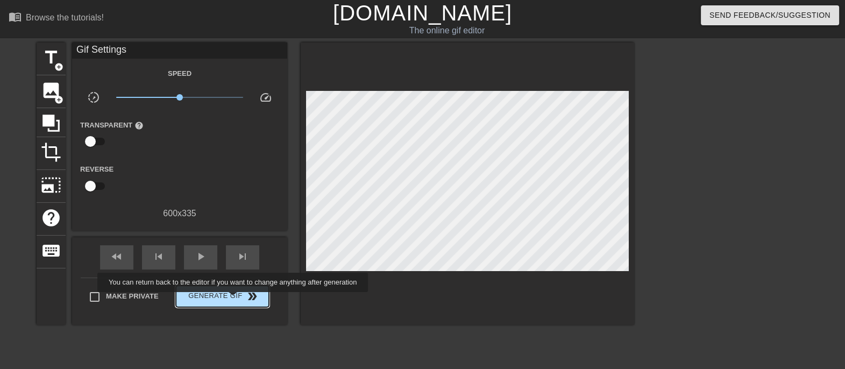
click at [234, 295] on span "Generate Gif double_arrow" at bounding box center [222, 296] width 84 height 13
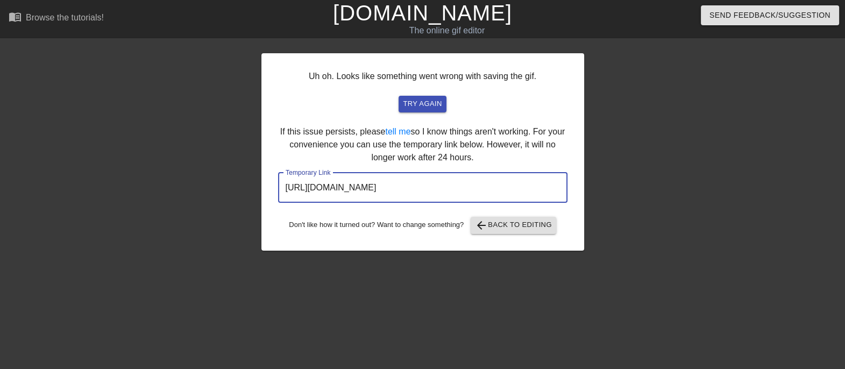
click at [432, 188] on input "[URL][DOMAIN_NAME]" at bounding box center [423, 188] width 290 height 30
drag, startPoint x: 529, startPoint y: 182, endPoint x: 258, endPoint y: 181, distance: 270.7
click at [258, 181] on div "Uh oh. Looks like something went wrong with saving the gif. try again If this i…" at bounding box center [422, 204] width 845 height 323
